Goal: Transaction & Acquisition: Purchase product/service

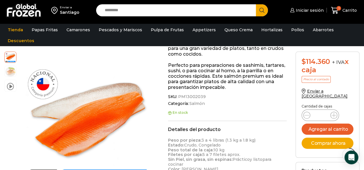
scroll to position [194, 0]
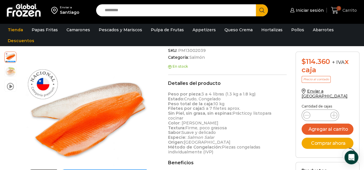
click at [339, 11] on span "1" at bounding box center [335, 11] width 10 height 8
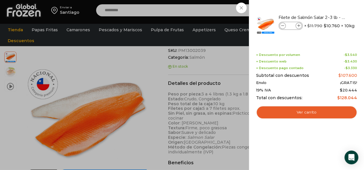
click at [329, 7] on div "1 [GEOGRAPHIC_DATA] 1 1 Shopping Cart * $" at bounding box center [343, 11] width 29 height 14
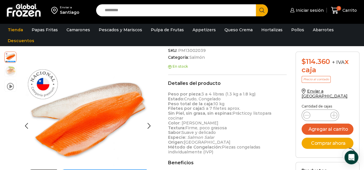
click at [8, 71] on img at bounding box center [10, 70] width 11 height 11
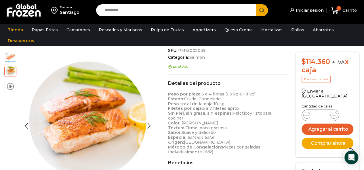
click at [7, 57] on img at bounding box center [10, 56] width 11 height 11
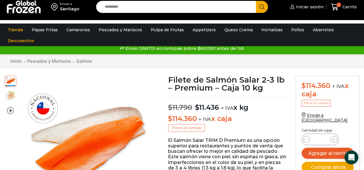
scroll to position [0, 0]
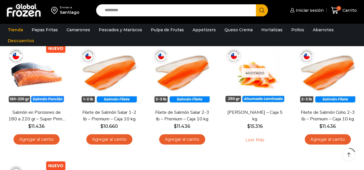
scroll to position [61, 0]
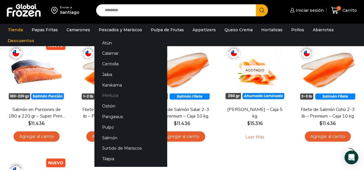
click at [112, 93] on link "Merluza" at bounding box center [130, 96] width 72 height 11
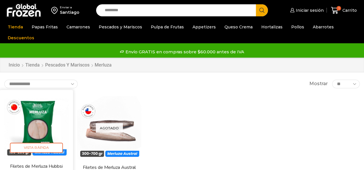
click at [42, 116] on img at bounding box center [36, 126] width 65 height 65
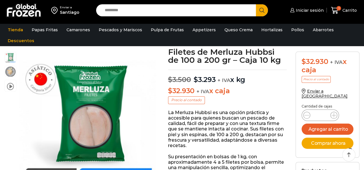
scroll to position [36, 0]
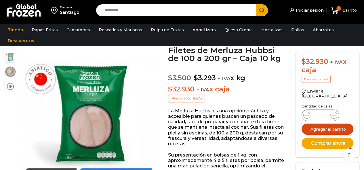
click at [310, 124] on button "Agregar al carrito" at bounding box center [327, 129] width 52 height 11
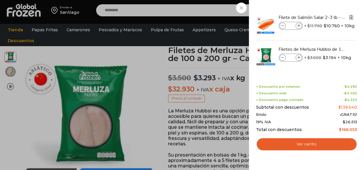
click at [351, 17] on img "Eliminar Filete de Salmón Salar 2-3 lb - Premium - Caja 10 kg del carrito" at bounding box center [350, 17] width 5 height 5
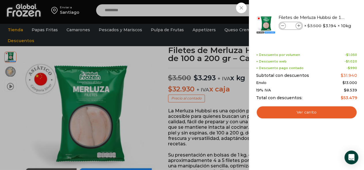
click at [329, 9] on div "1 [GEOGRAPHIC_DATA] 1 1 Shopping Cart *" at bounding box center [343, 11] width 29 height 14
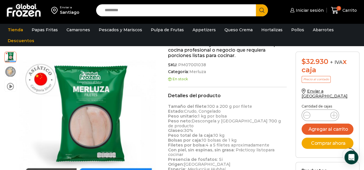
scroll to position [163, 0]
click at [13, 68] on img at bounding box center [10, 70] width 11 height 11
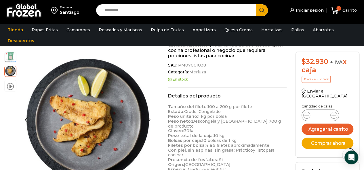
click at [9, 57] on img at bounding box center [10, 56] width 11 height 11
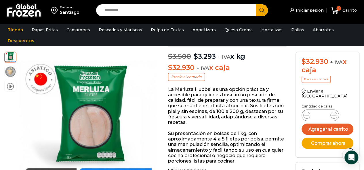
scroll to position [59, 0]
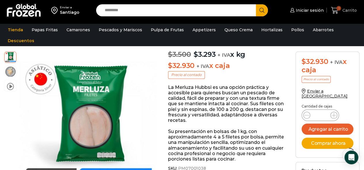
click at [345, 6] on link "1 [GEOGRAPHIC_DATA]" at bounding box center [343, 11] width 29 height 14
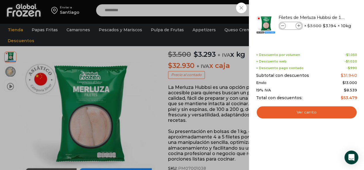
click at [329, 6] on div "1 [GEOGRAPHIC_DATA] 1 1 Shopping Cart *" at bounding box center [343, 11] width 29 height 14
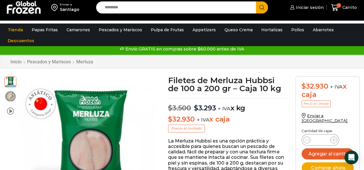
scroll to position [0, 0]
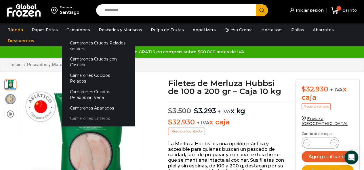
click at [93, 114] on link "Camarones Enteros" at bounding box center [98, 119] width 72 height 11
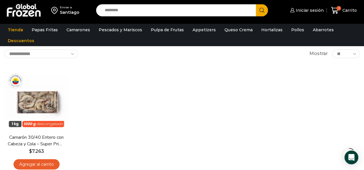
scroll to position [40, 0]
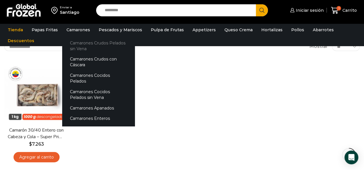
click at [77, 44] on link "Camarones Crudos Pelados sin Vena" at bounding box center [98, 46] width 72 height 16
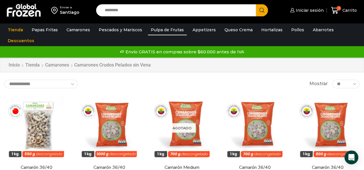
click at [160, 32] on link "Pulpa de Frutas" at bounding box center [167, 29] width 39 height 11
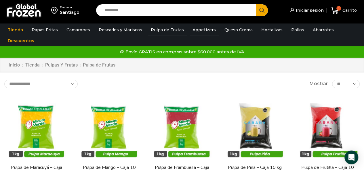
click at [196, 34] on link "Appetizers" at bounding box center [203, 29] width 29 height 11
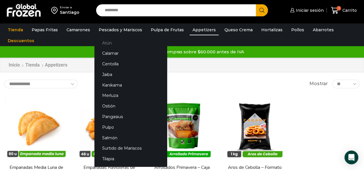
click at [124, 44] on link "Atún" at bounding box center [130, 43] width 72 height 11
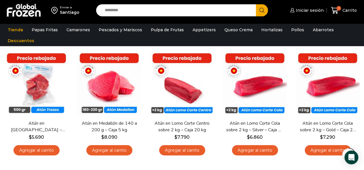
scroll to position [53, 0]
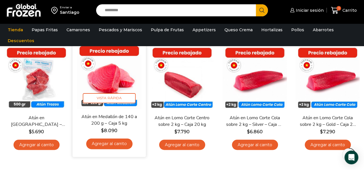
click at [118, 78] on img at bounding box center [109, 77] width 65 height 65
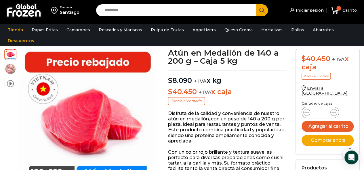
scroll to position [34, 0]
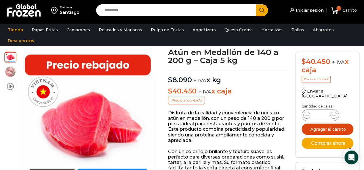
click at [312, 124] on button "Agregar al carrito" at bounding box center [327, 129] width 52 height 11
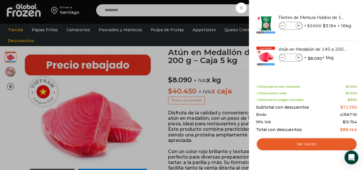
click at [329, 8] on div "2 [GEOGRAPHIC_DATA] 2 2 Shopping Cart *" at bounding box center [343, 11] width 29 height 14
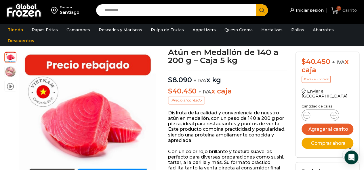
click at [342, 9] on span "Carrito" at bounding box center [349, 10] width 16 height 6
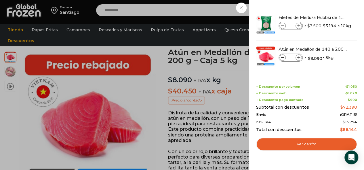
click at [329, 7] on div "2 [GEOGRAPHIC_DATA] 2 2 Shopping Cart *" at bounding box center [343, 11] width 29 height 14
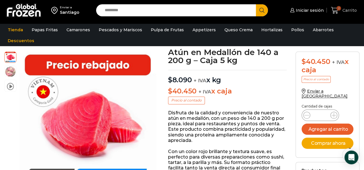
click at [347, 10] on span "Carrito" at bounding box center [349, 10] width 16 height 6
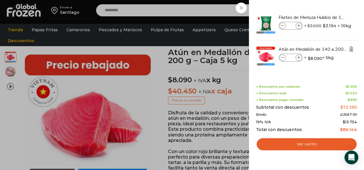
click at [349, 49] on img "Eliminar Atún en Medallón de 140 a 200 g - Caja 5 kg del carrito" at bounding box center [350, 49] width 5 height 5
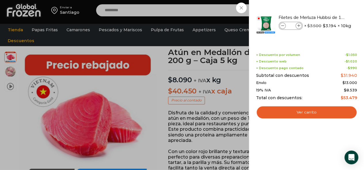
click at [329, 7] on div "1 [GEOGRAPHIC_DATA] 1 1 Shopping Cart *" at bounding box center [343, 11] width 29 height 14
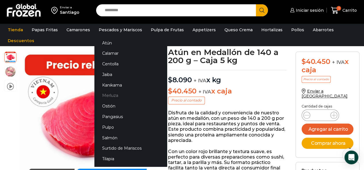
click at [110, 95] on link "Merluza" at bounding box center [130, 96] width 72 height 11
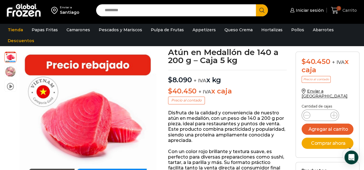
click at [342, 14] on span "1 [GEOGRAPHIC_DATA]" at bounding box center [343, 11] width 26 height 8
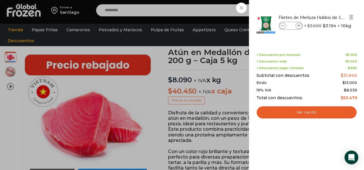
click at [298, 26] on icon at bounding box center [298, 25] width 3 height 3
type input "*"
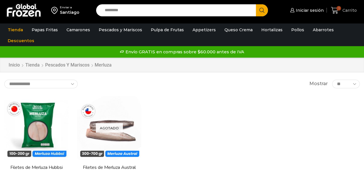
click at [349, 10] on span "Carrito" at bounding box center [349, 10] width 16 height 6
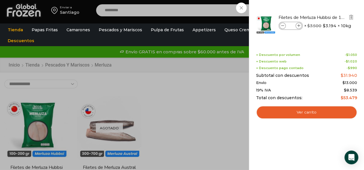
click at [298, 25] on icon at bounding box center [298, 25] width 3 height 3
type input "*"
click at [329, 7] on div "2 [GEOGRAPHIC_DATA] 2 2 Shopping Cart *" at bounding box center [343, 11] width 29 height 14
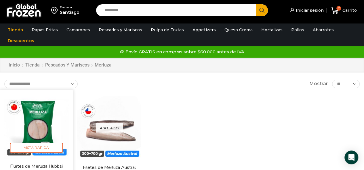
click at [38, 126] on img at bounding box center [36, 126] width 65 height 65
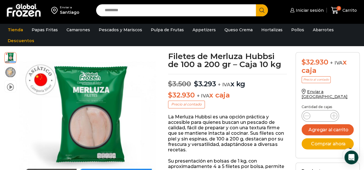
scroll to position [30, 0]
click at [338, 12] on span "2" at bounding box center [335, 11] width 10 height 8
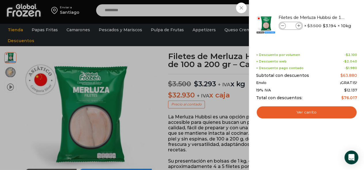
click at [329, 10] on div "2 [GEOGRAPHIC_DATA] 2 2 Shopping Cart * $" at bounding box center [343, 11] width 29 height 14
